Goal: Task Accomplishment & Management: Use online tool/utility

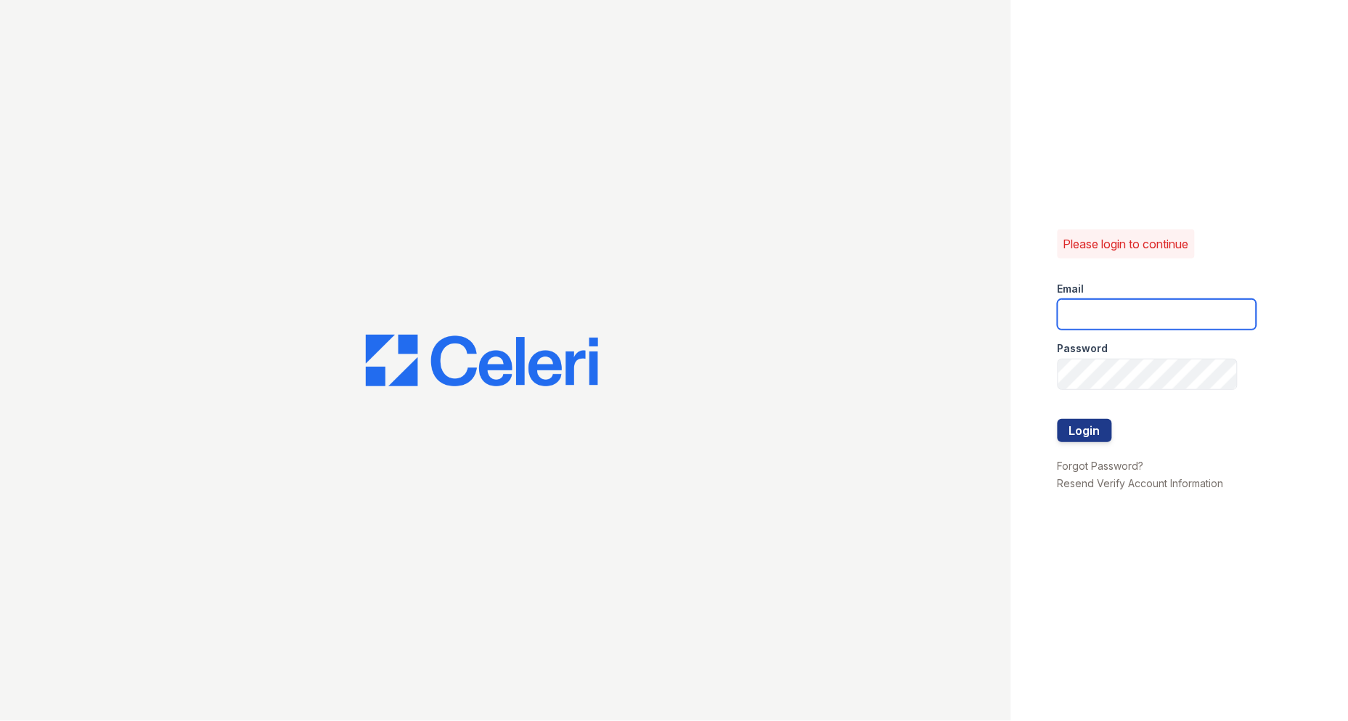
click at [1126, 317] on input "email" at bounding box center [1156, 314] width 199 height 30
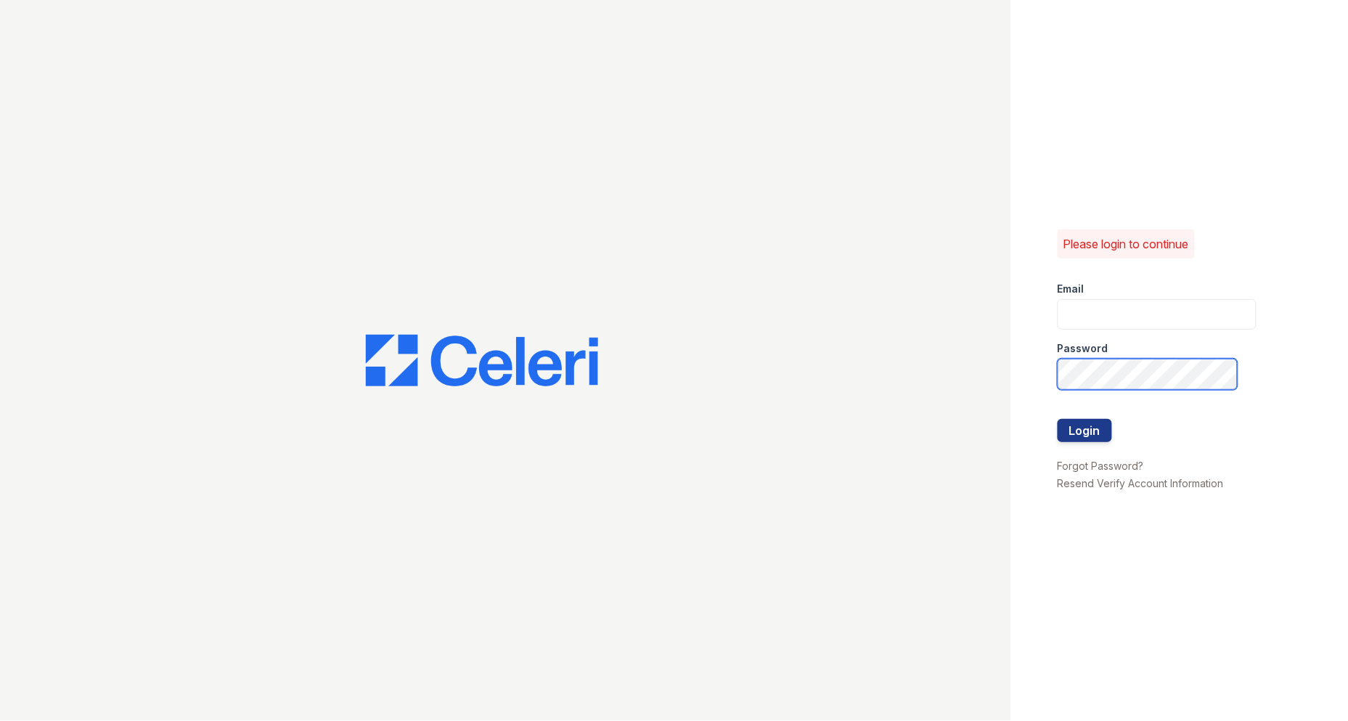
click at [992, 351] on div "Please login to continue Email Password Login Forgot Password? Resend Verify Ac…" at bounding box center [674, 360] width 1348 height 721
click at [671, 295] on div at bounding box center [505, 360] width 1011 height 721
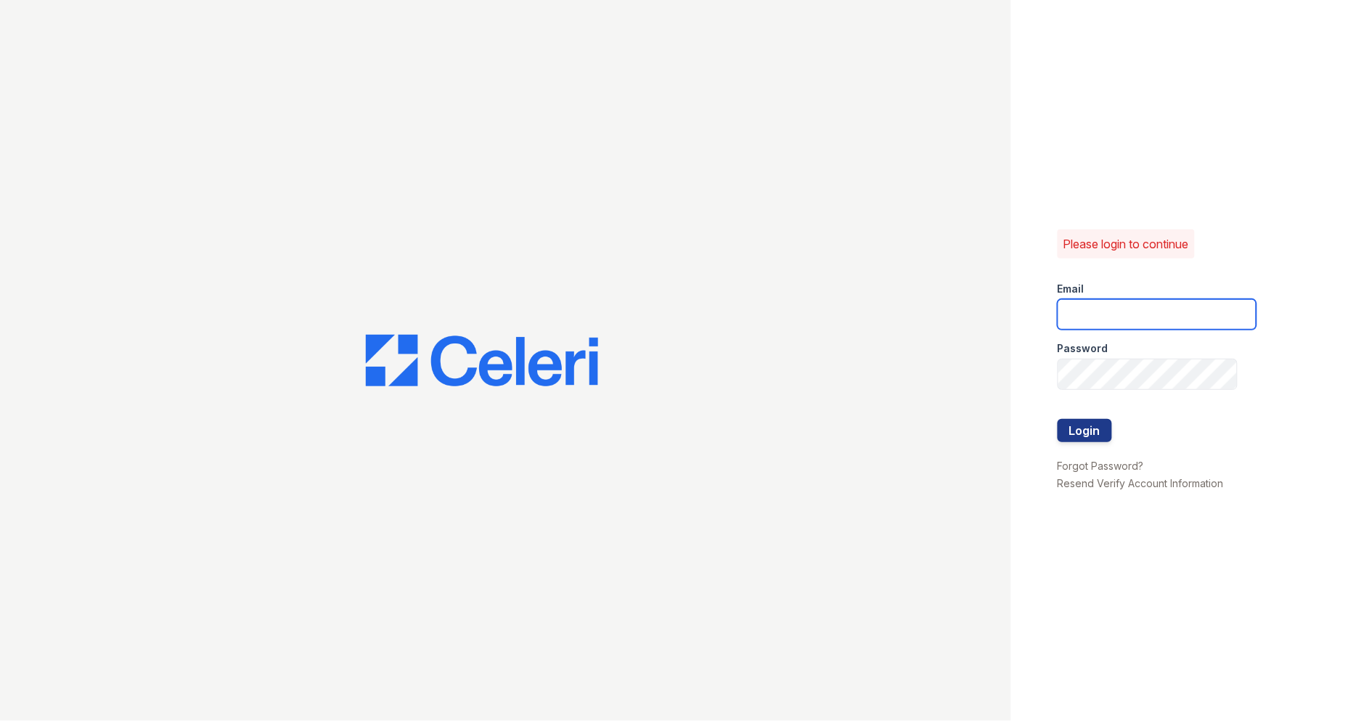
click at [1149, 321] on input "email" at bounding box center [1156, 314] width 199 height 30
click at [925, 317] on div at bounding box center [505, 360] width 1011 height 721
click at [1105, 321] on input "email" at bounding box center [1156, 314] width 199 height 30
click at [920, 369] on div at bounding box center [505, 360] width 1011 height 721
click at [1118, 313] on input "email" at bounding box center [1156, 314] width 199 height 30
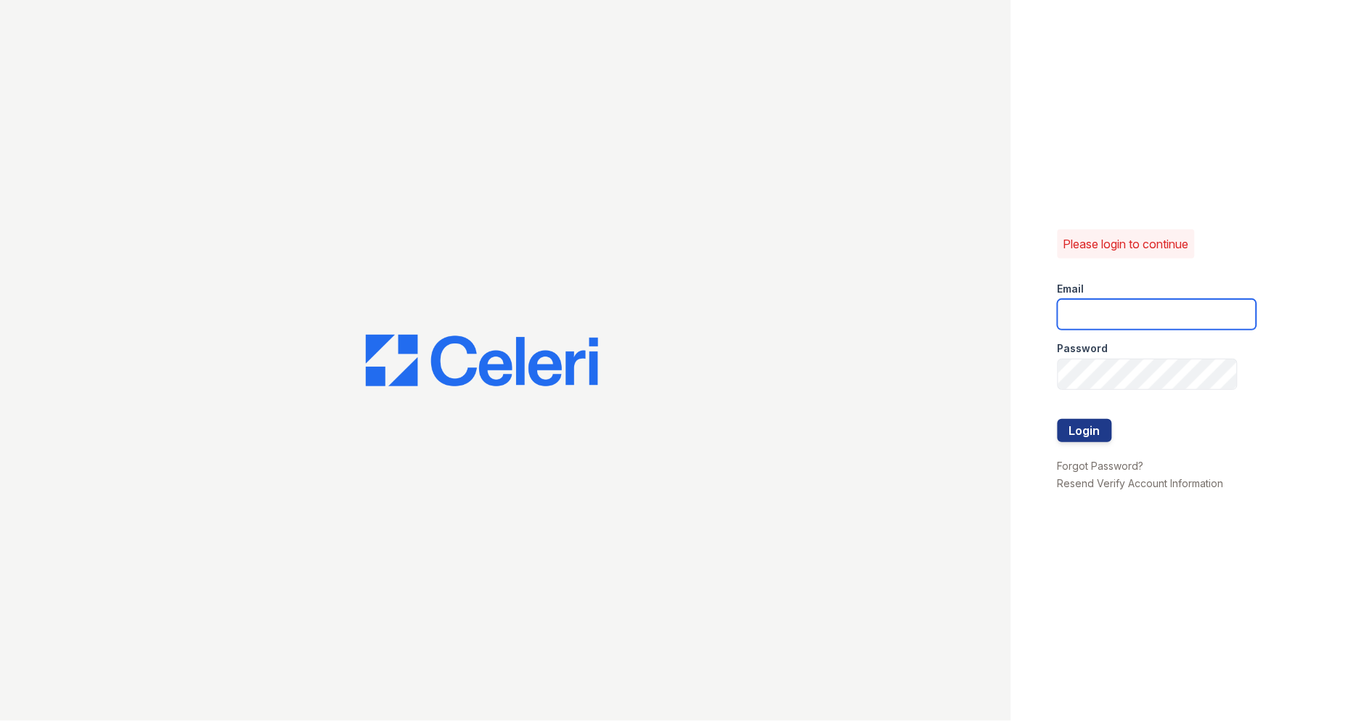
paste input "mailto:[EMAIL_ADDRESS][DOMAIN_NAME]"
click at [1134, 353] on div "Password" at bounding box center [1156, 343] width 199 height 29
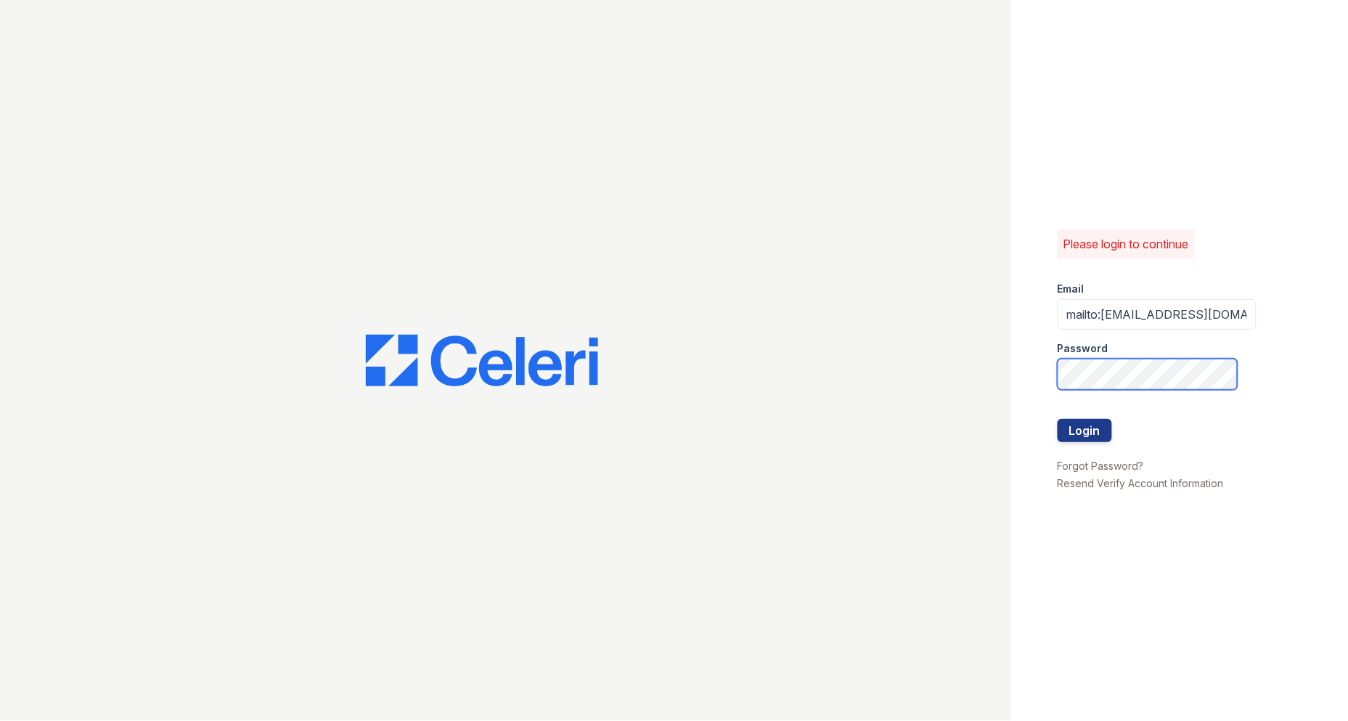
click at [1057, 419] on button "Login" at bounding box center [1084, 430] width 54 height 23
click at [1016, 358] on div "Please login to continue Email mailto:[EMAIL_ADDRESS][DOMAIN_NAME] Password Log…" at bounding box center [1179, 360] width 337 height 721
click at [1076, 435] on button "Login" at bounding box center [1084, 430] width 54 height 23
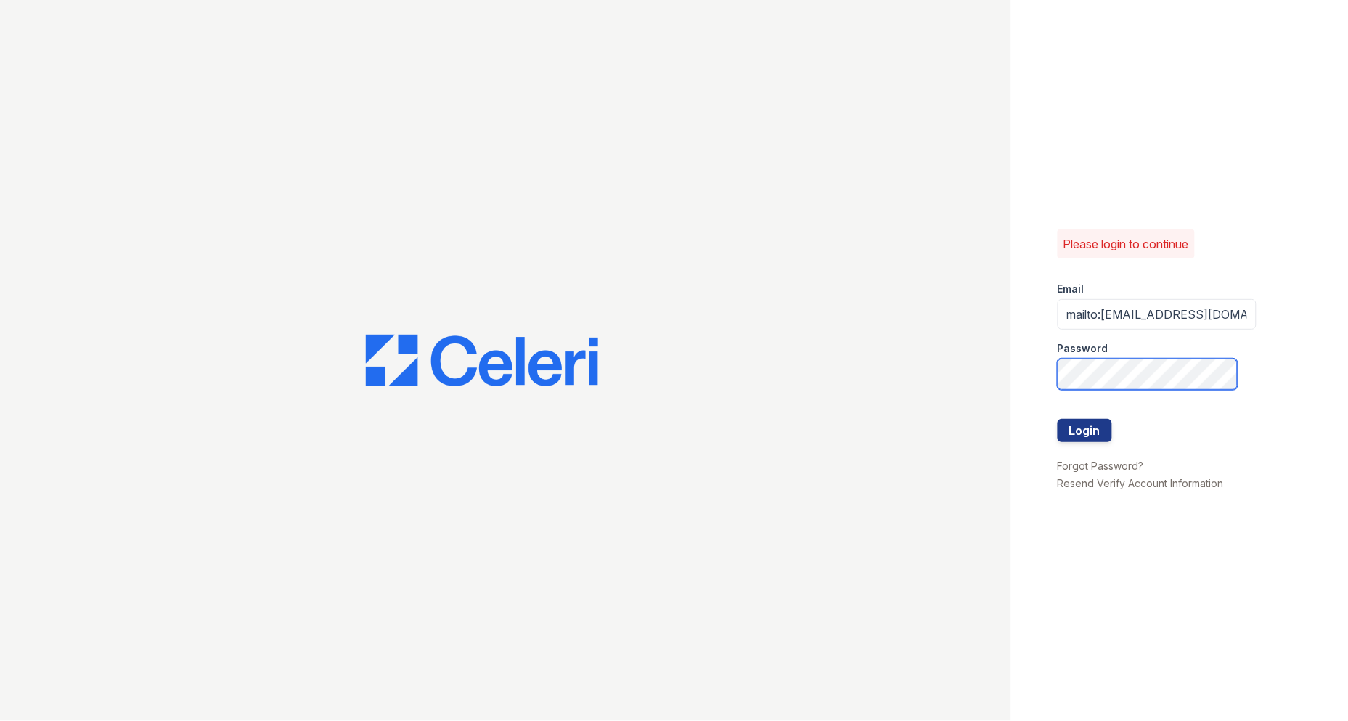
click at [1057, 419] on button "Login" at bounding box center [1084, 430] width 54 height 23
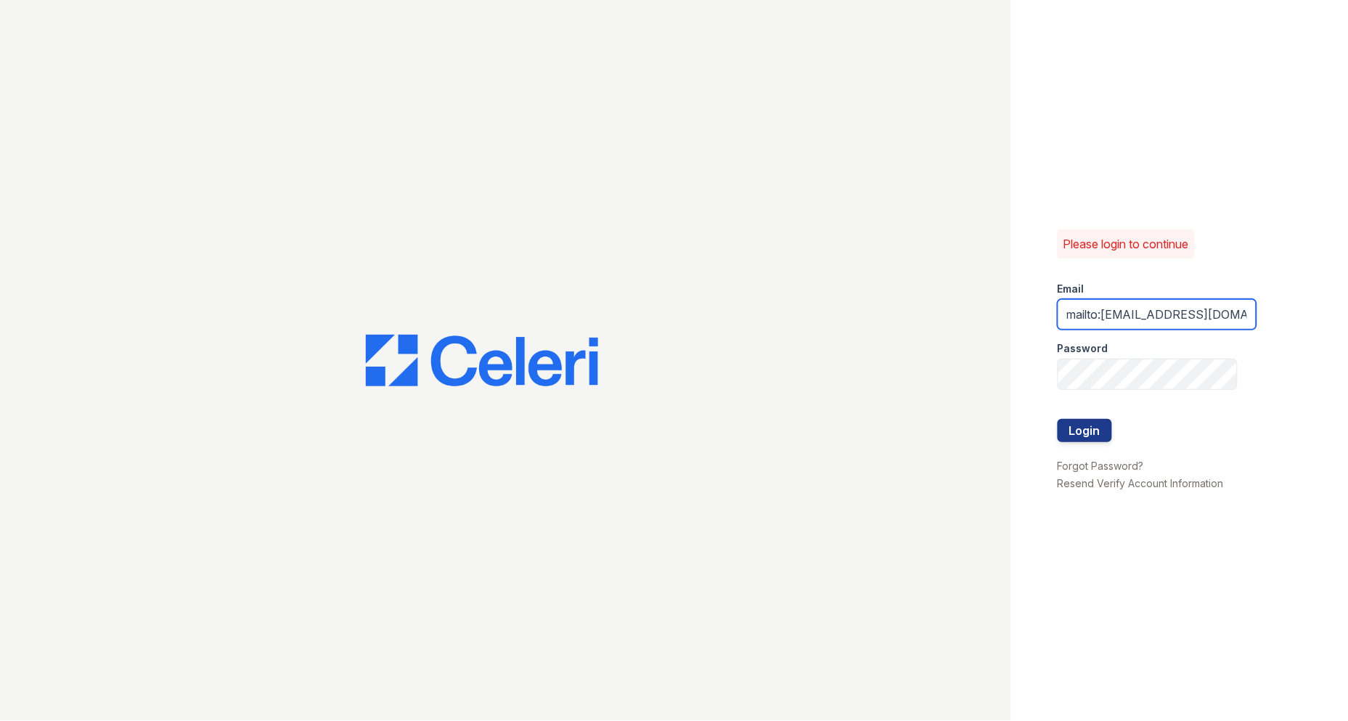
scroll to position [0, 41]
click at [1036, 397] on div "Please login to continue Email mailto:[EMAIL_ADDRESS][DOMAIN_NAME] Password Log…" at bounding box center [1179, 360] width 337 height 721
drag, startPoint x: 1104, startPoint y: 316, endPoint x: 963, endPoint y: 308, distance: 141.1
click at [963, 308] on div "Please login to continue Email mailto:[EMAIL_ADDRESS][DOMAIN_NAME] Password Log…" at bounding box center [674, 360] width 1348 height 721
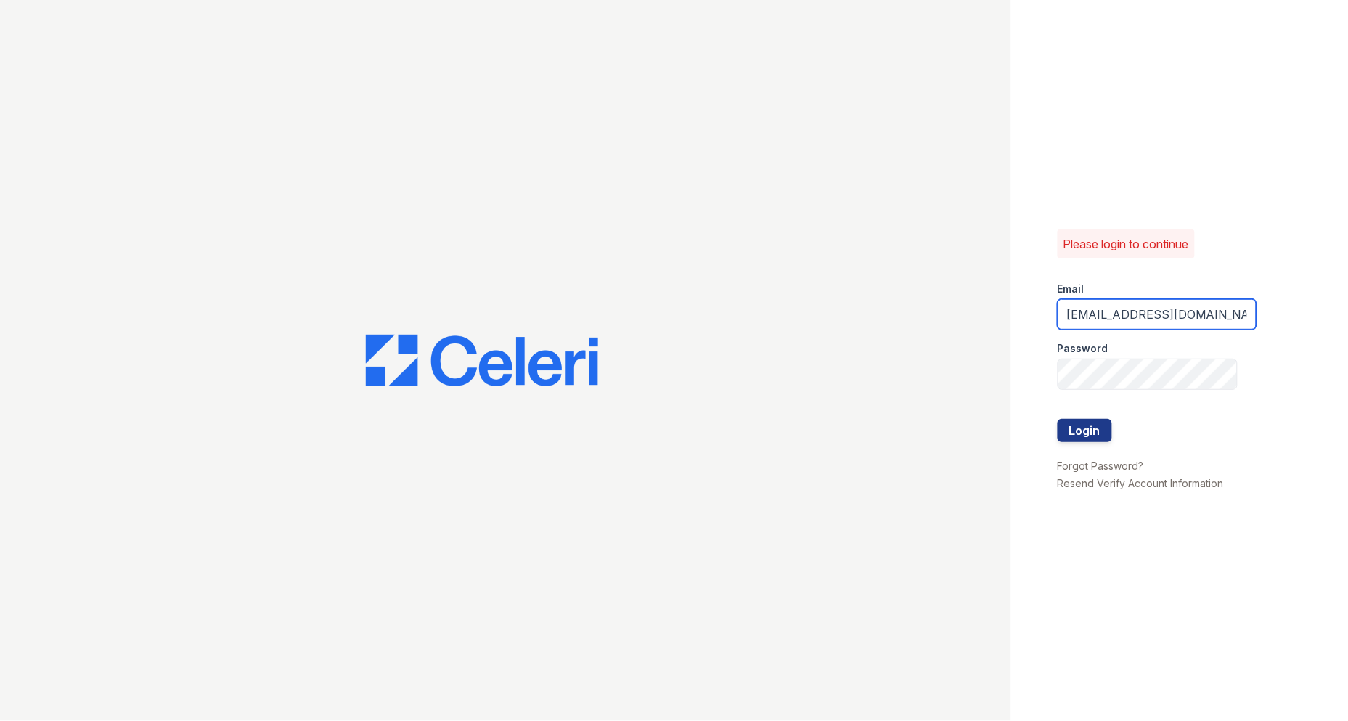
type input "[EMAIL_ADDRESS][DOMAIN_NAME]"
click at [1057, 419] on button "Login" at bounding box center [1084, 430] width 54 height 23
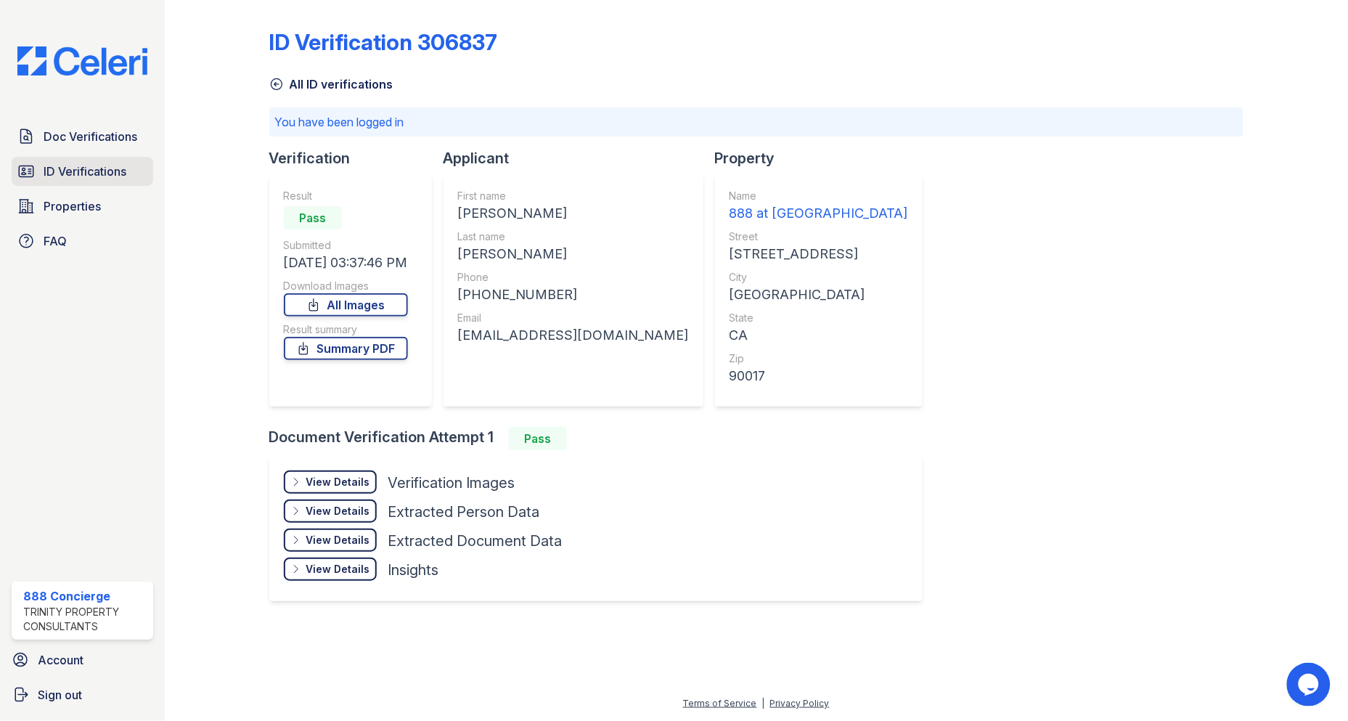
drag, startPoint x: 39, startPoint y: 127, endPoint x: 77, endPoint y: 170, distance: 57.1
click at [39, 127] on link "Doc Verifications" at bounding box center [83, 136] width 142 height 29
click at [78, 171] on span "ID Verifications" at bounding box center [85, 171] width 83 height 17
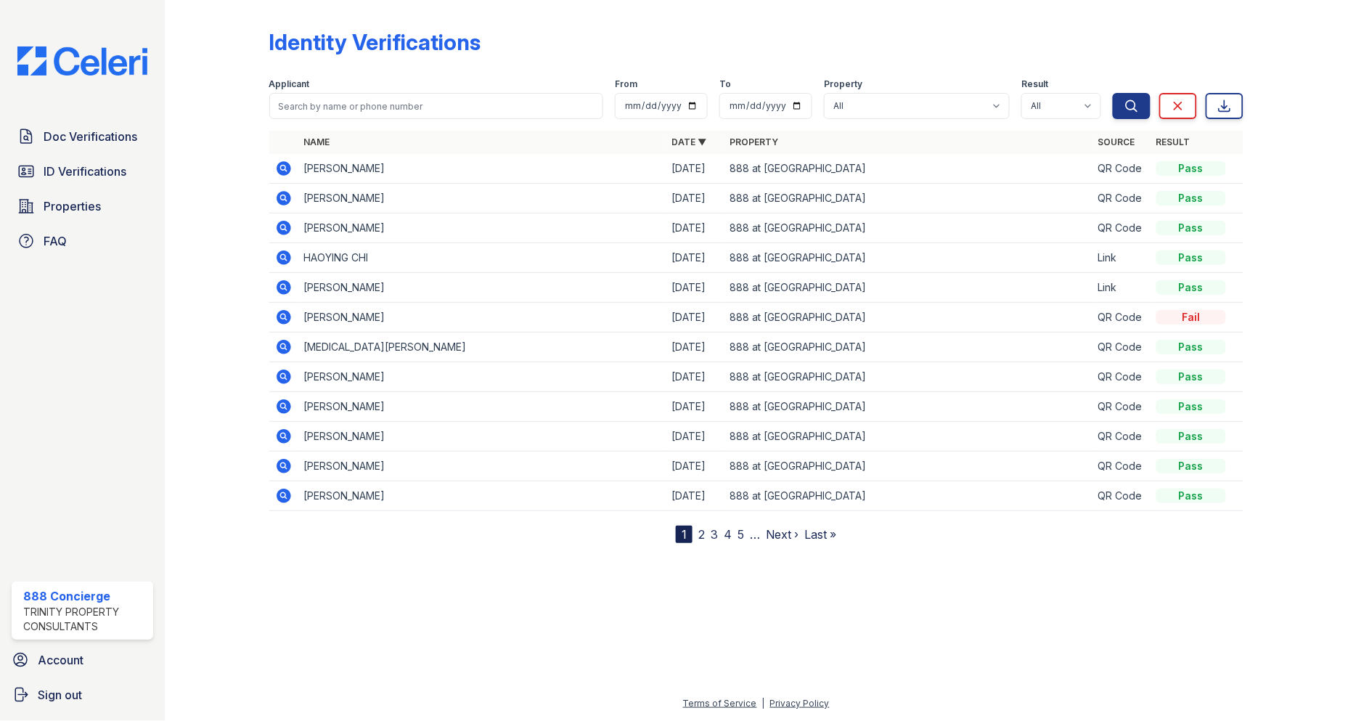
click at [78, 171] on span "ID Verifications" at bounding box center [85, 171] width 83 height 17
click at [81, 157] on link "ID Verifications" at bounding box center [83, 171] width 142 height 29
click at [87, 131] on span "Doc Verifications" at bounding box center [91, 136] width 94 height 17
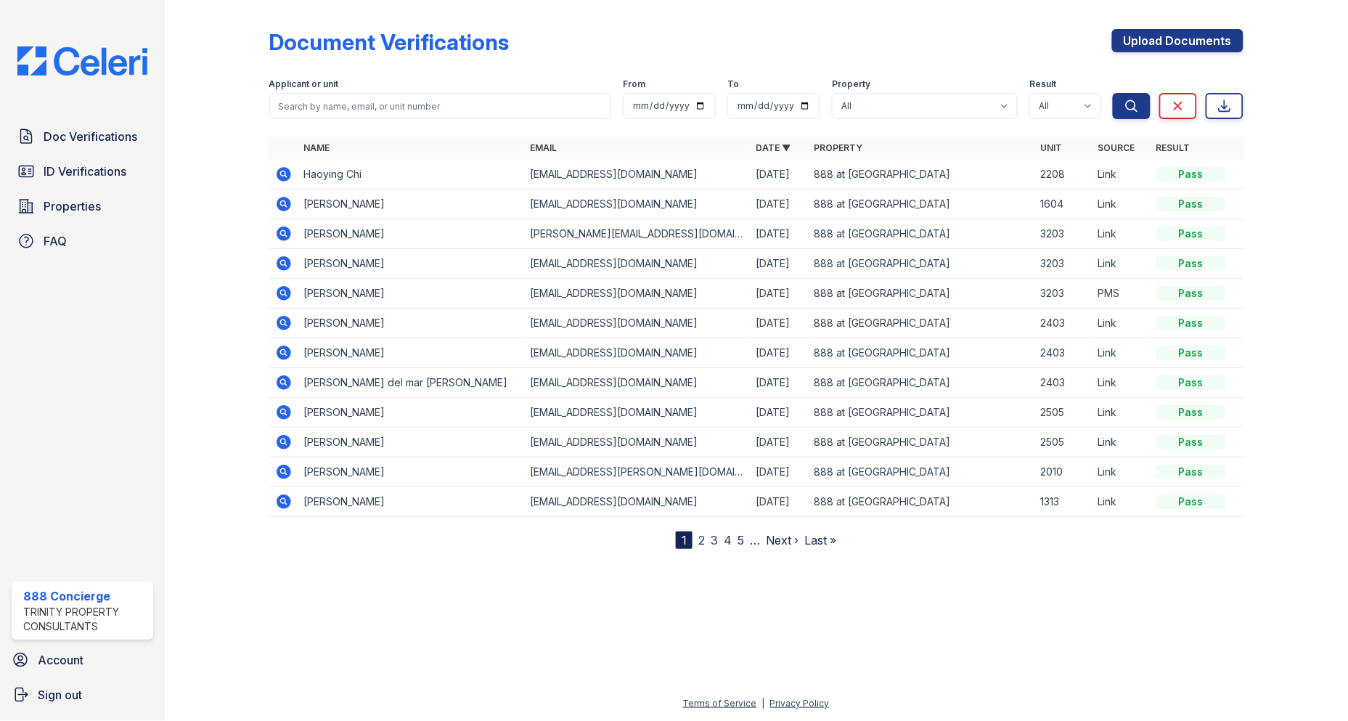
click at [85, 158] on link "ID Verifications" at bounding box center [83, 171] width 142 height 29
